Goal: Task Accomplishment & Management: Complete application form

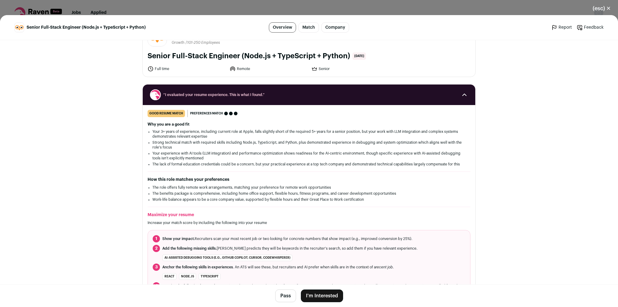
scroll to position [24, 0]
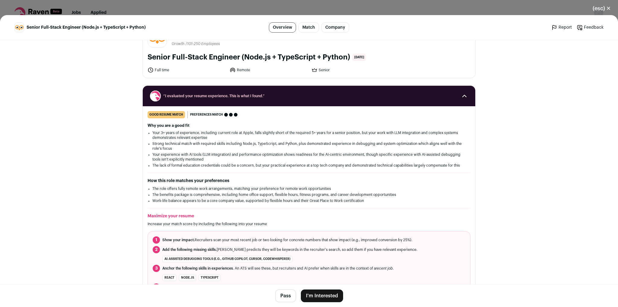
click at [320, 299] on button "I'm Interested" at bounding box center [322, 295] width 42 height 13
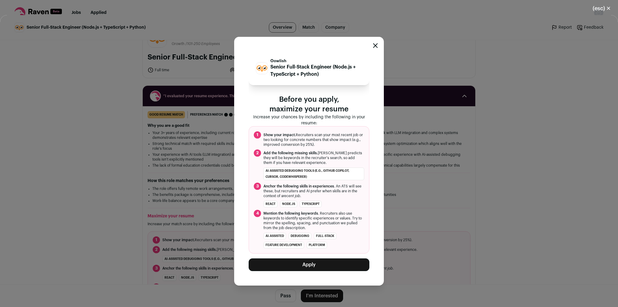
click at [308, 265] on button "Apply" at bounding box center [309, 264] width 121 height 13
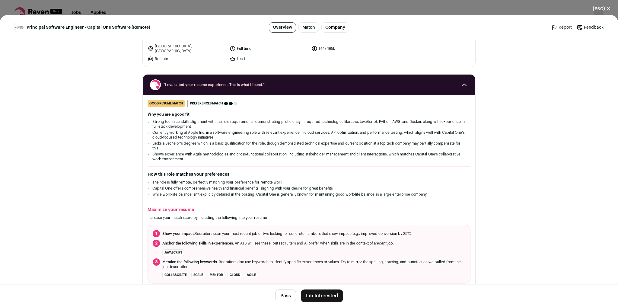
scroll to position [22, 0]
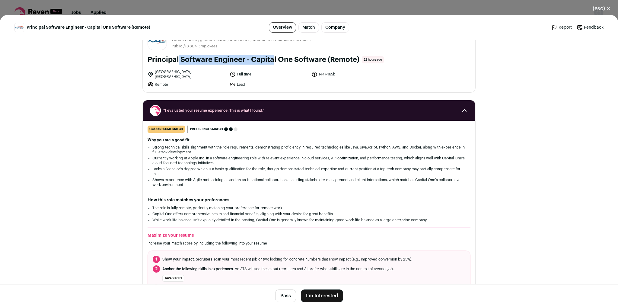
drag, startPoint x: 145, startPoint y: 59, endPoint x: 243, endPoint y: 57, distance: 97.8
click at [243, 57] on div "Capital One capitalone.com Public / Private Public Company size 10,001+ Tags B2…" at bounding box center [309, 59] width 333 height 66
click at [308, 10] on div "(esc) ✕ Principal Software Engineer - Capital One Software (Remote) Overview Ma…" at bounding box center [309, 153] width 618 height 307
